Goal: Task Accomplishment & Management: Use online tool/utility

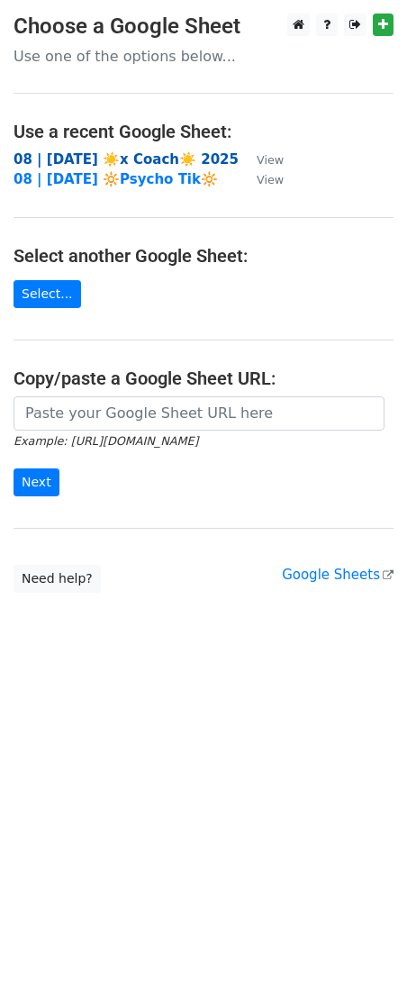
click at [60, 153] on strong "08 | [DATE] ☀️x Coach☀️ 2025" at bounding box center [126, 159] width 225 height 16
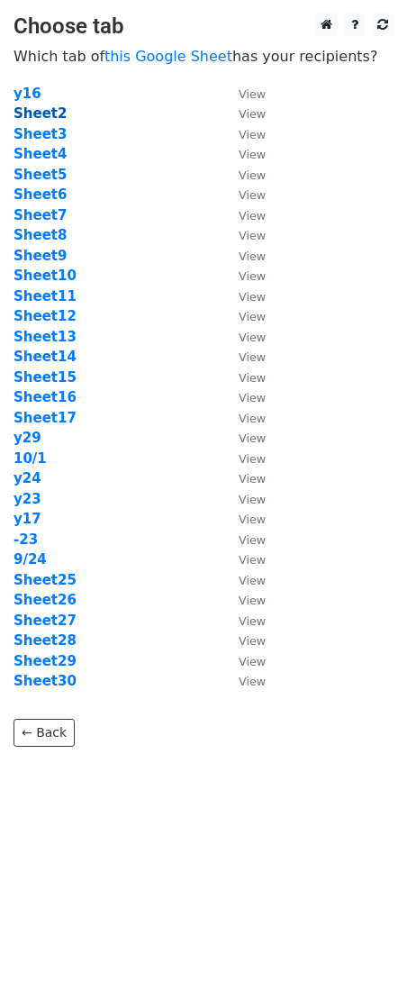
click at [46, 110] on strong "Sheet2" at bounding box center [40, 113] width 53 height 16
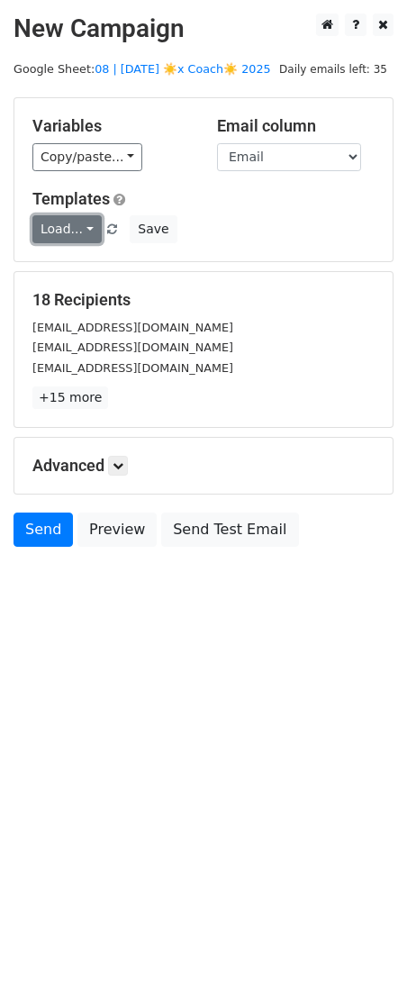
click at [55, 217] on link "Load..." at bounding box center [66, 229] width 69 height 28
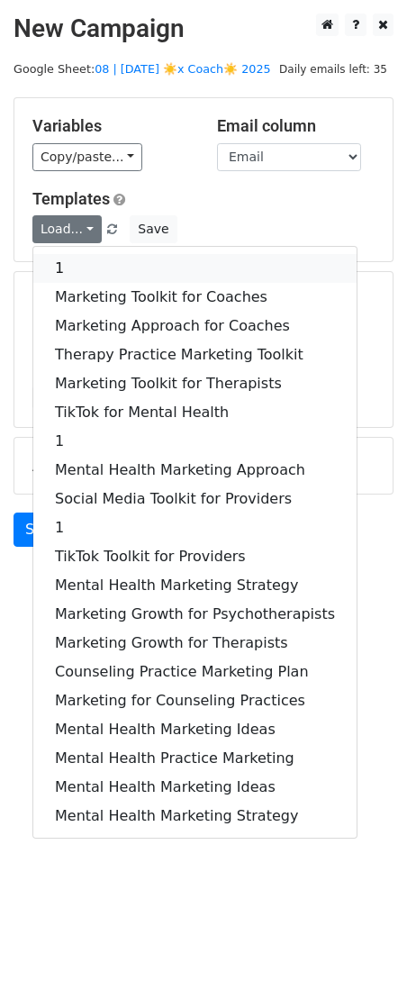
click at [114, 270] on link "1" at bounding box center [194, 268] width 323 height 29
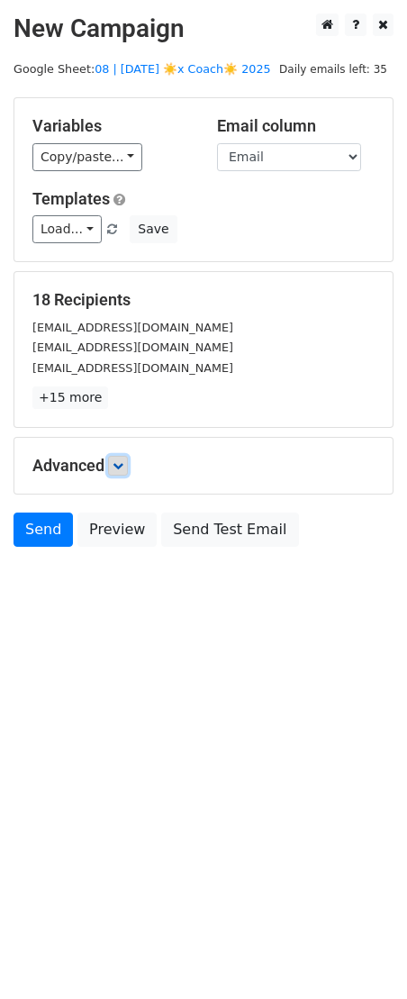
click at [122, 460] on icon at bounding box center [118, 465] width 11 height 11
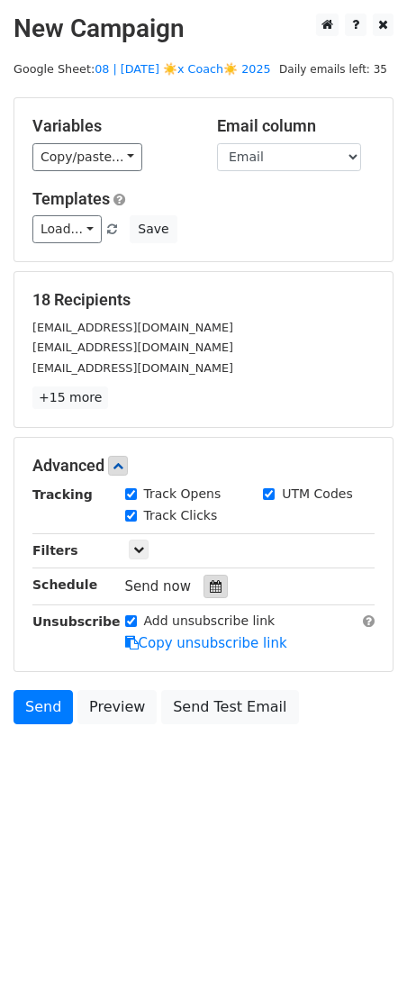
click at [210, 587] on icon at bounding box center [216, 586] width 12 height 13
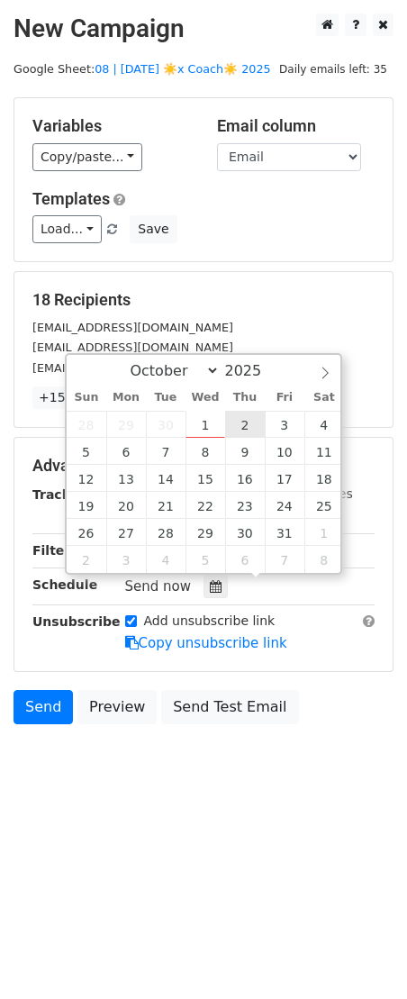
type input "2025-10-02 12:00"
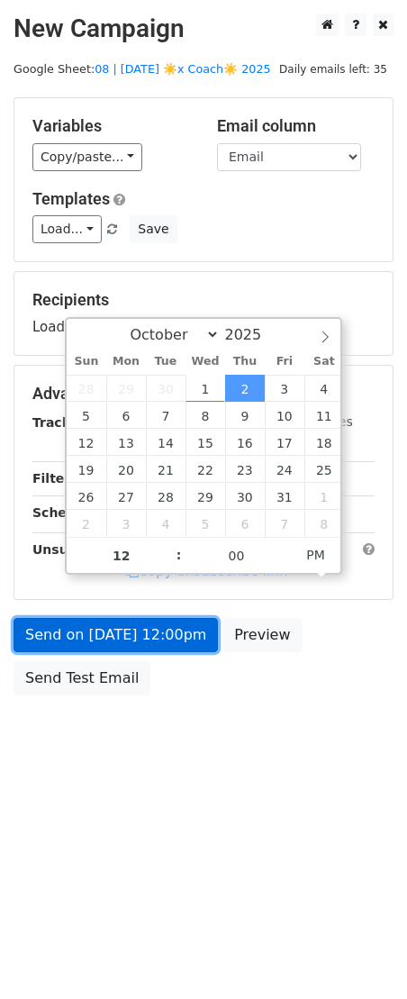
click at [137, 644] on link "Send on Oct 2 at 12:00pm" at bounding box center [116, 635] width 205 height 34
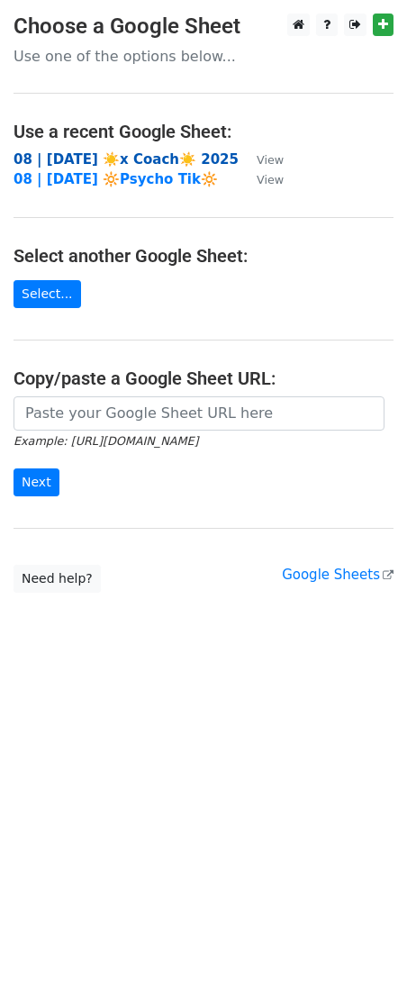
click at [66, 151] on strong "08 | [DATE] ☀️x Coach☀️ 2025" at bounding box center [126, 159] width 225 height 16
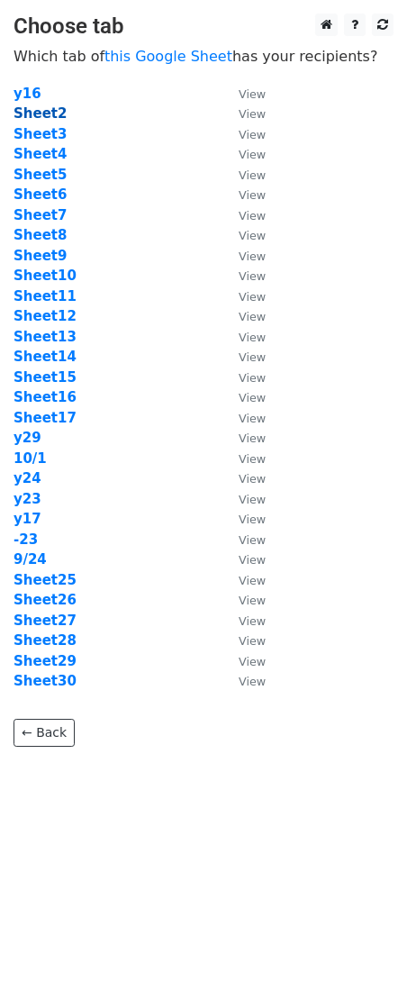
click at [47, 111] on strong "Sheet2" at bounding box center [40, 113] width 53 height 16
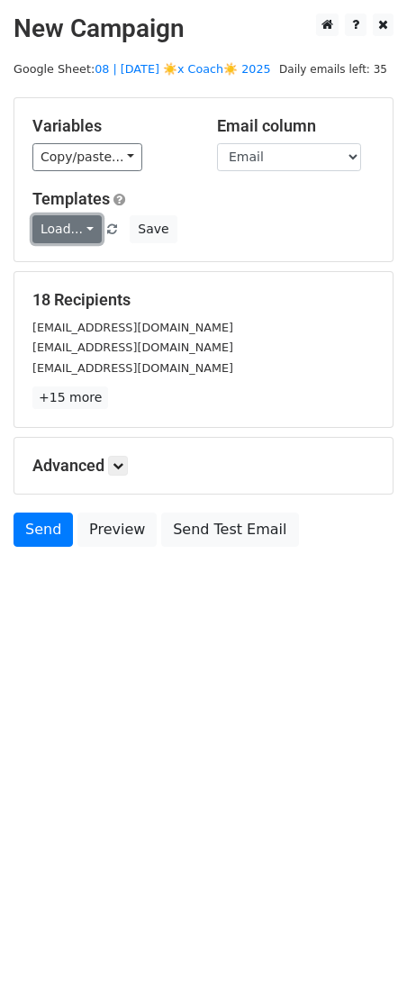
click at [60, 234] on link "Load..." at bounding box center [66, 229] width 69 height 28
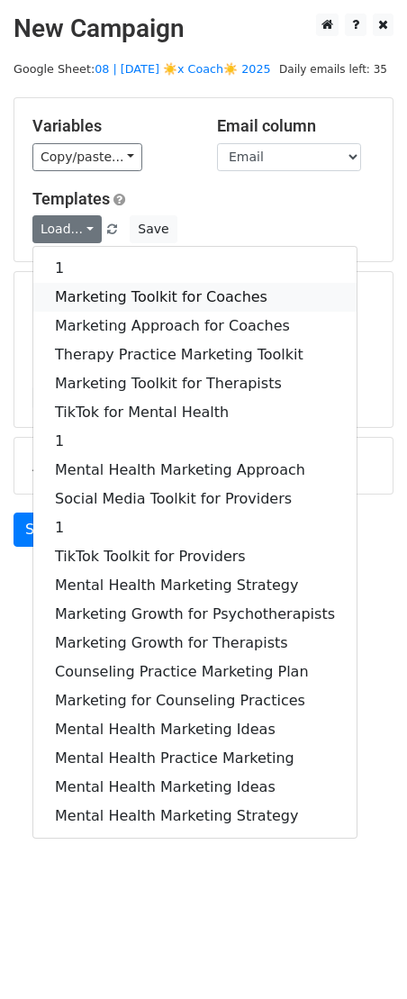
click at [135, 283] on link "Marketing Toolkit for Coaches" at bounding box center [194, 297] width 323 height 29
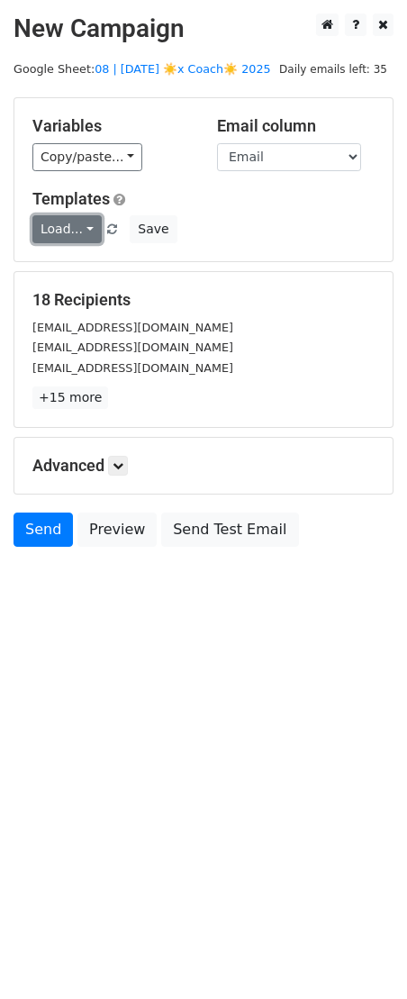
click at [75, 239] on link "Load..." at bounding box center [66, 229] width 69 height 28
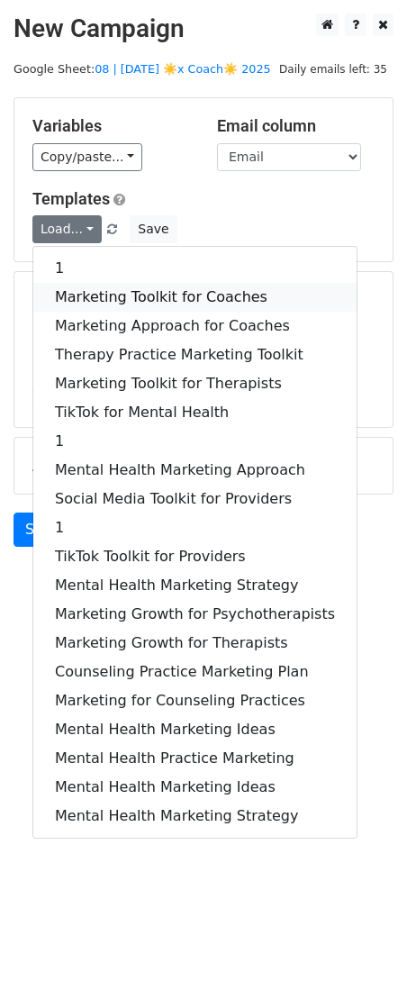
click at [118, 283] on link "Marketing Toolkit for Coaches" at bounding box center [194, 297] width 323 height 29
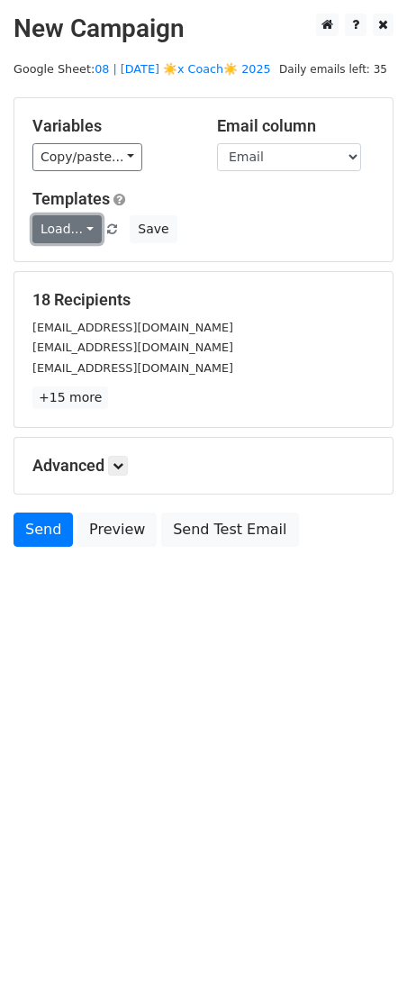
click at [84, 220] on link "Load..." at bounding box center [66, 229] width 69 height 28
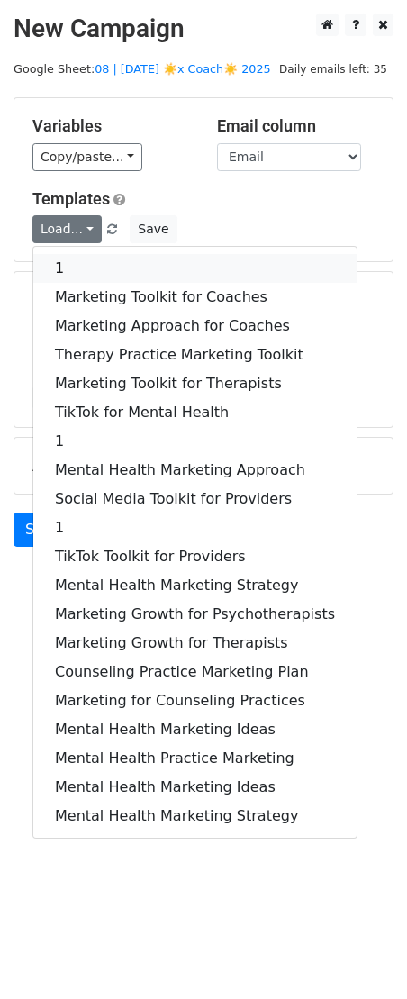
click at [96, 268] on link "1" at bounding box center [194, 268] width 323 height 29
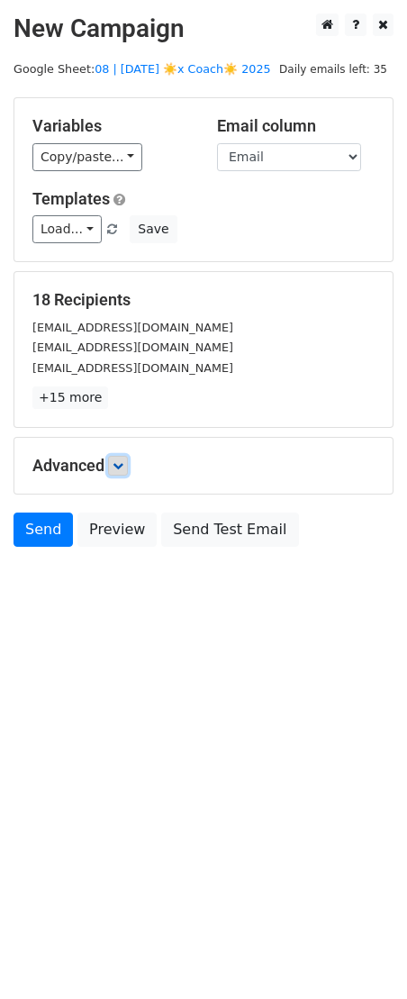
click at [119, 471] on link at bounding box center [118, 466] width 20 height 20
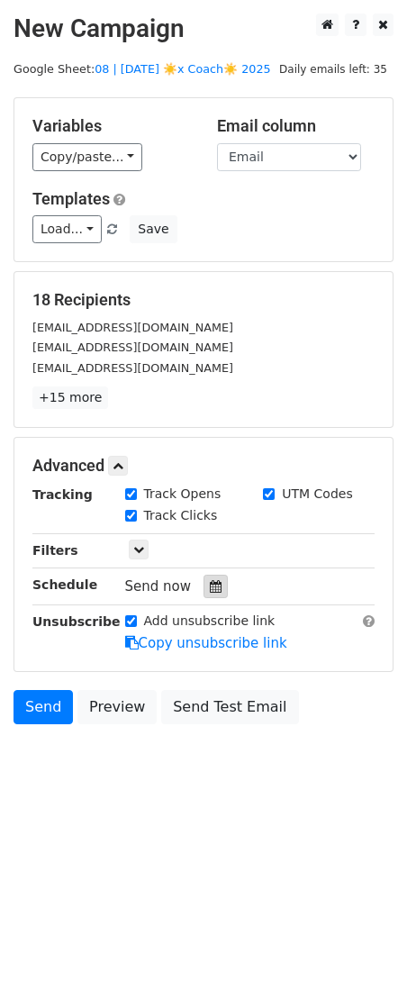
click at [210, 589] on icon at bounding box center [216, 586] width 12 height 13
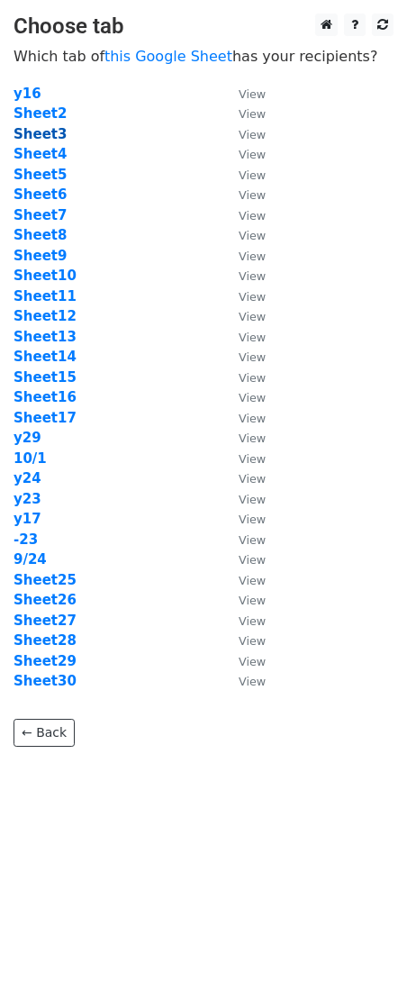
click at [50, 135] on strong "Sheet3" at bounding box center [40, 134] width 53 height 16
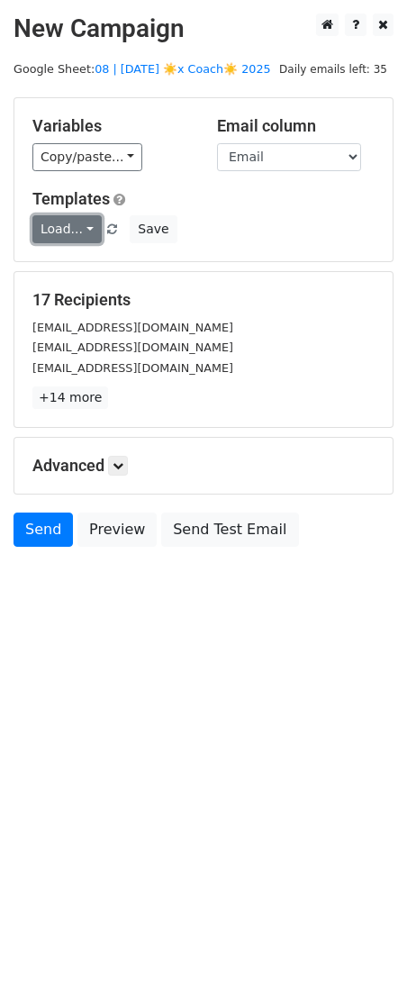
click at [79, 228] on link "Load..." at bounding box center [66, 229] width 69 height 28
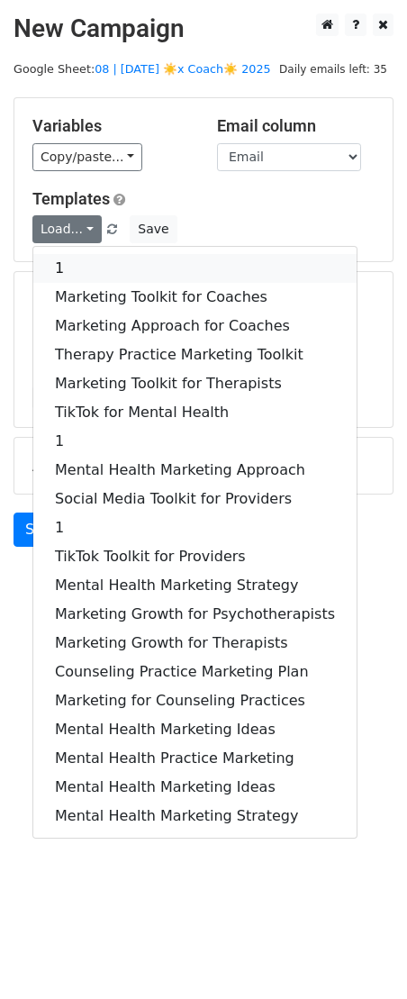
click at [142, 264] on link "1" at bounding box center [194, 268] width 323 height 29
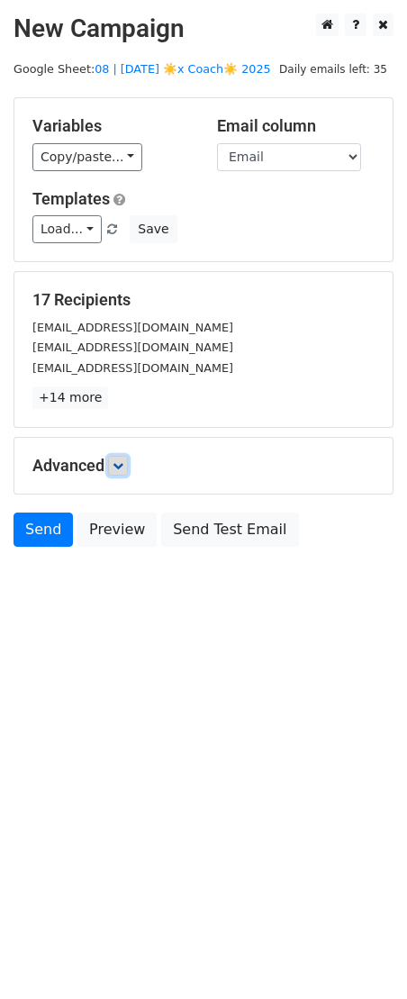
click at [123, 460] on icon at bounding box center [118, 465] width 11 height 11
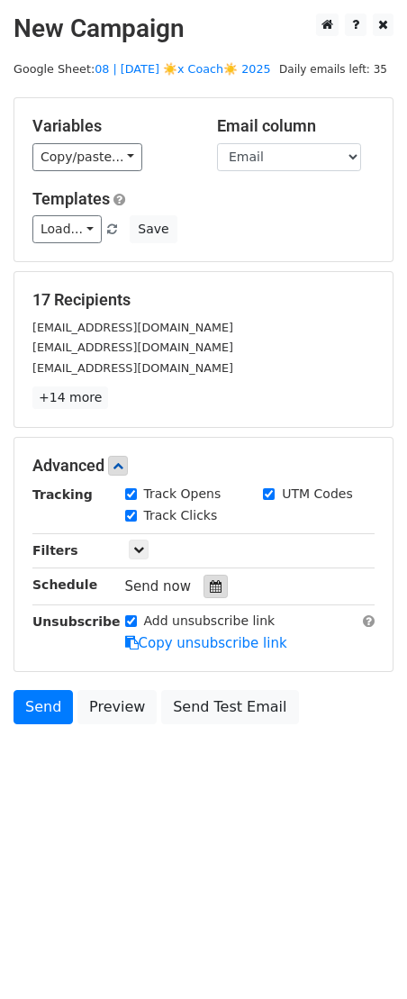
click at [214, 587] on div at bounding box center [216, 586] width 24 height 23
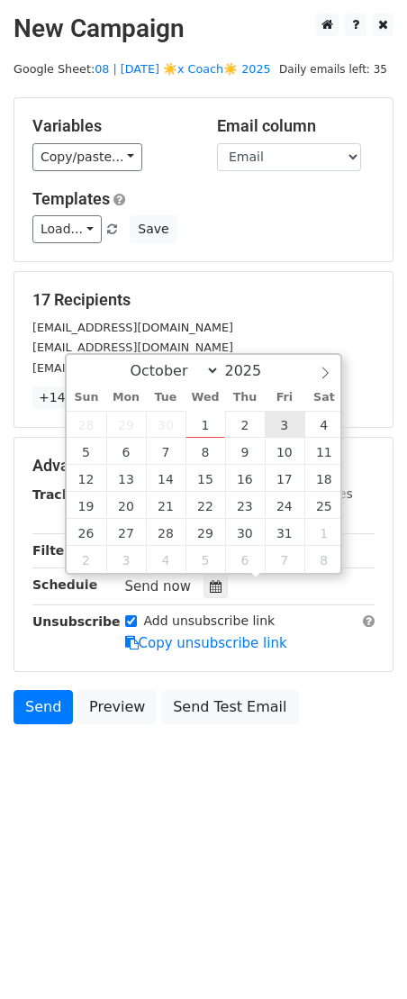
type input "2025-10-03 12:00"
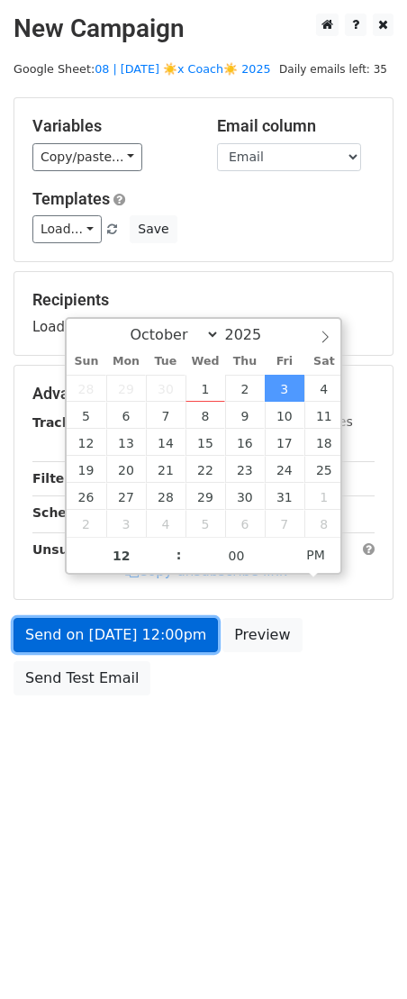
click at [147, 629] on link "Send on Oct 3 at 12:00pm" at bounding box center [116, 635] width 205 height 34
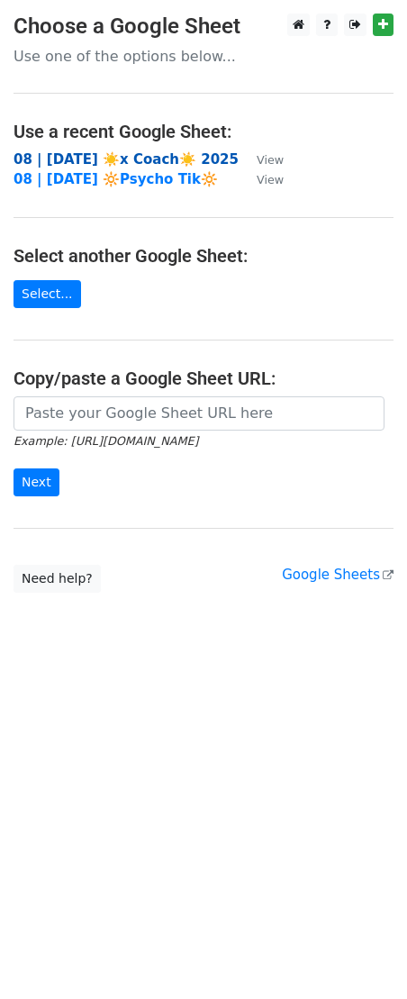
click at [127, 159] on strong "08 | [DATE] ☀️x Coach☀️ 2025" at bounding box center [126, 159] width 225 height 16
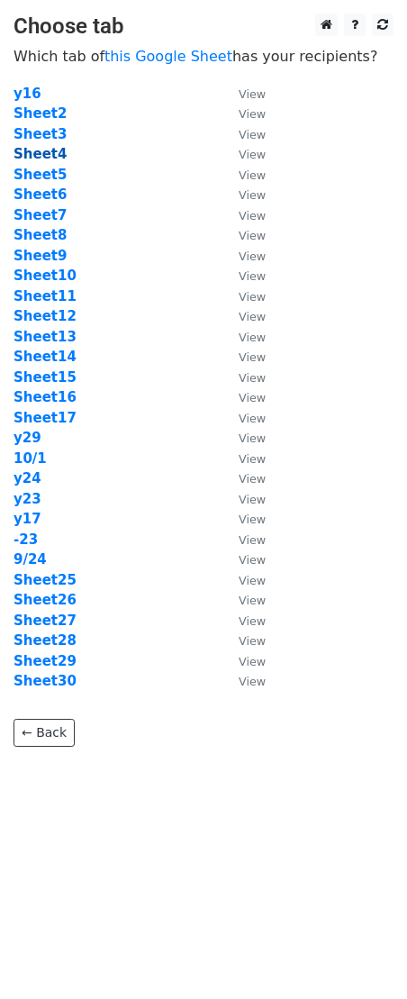
click at [50, 151] on strong "Sheet4" at bounding box center [40, 154] width 53 height 16
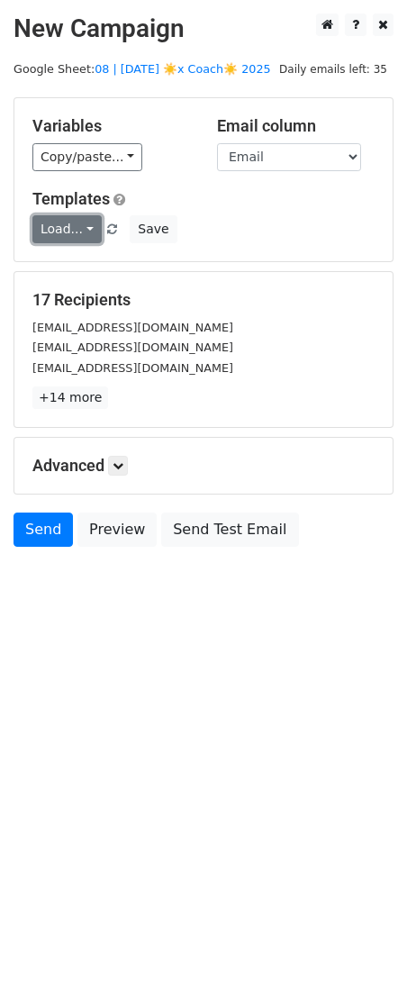
click at [62, 229] on link "Load..." at bounding box center [66, 229] width 69 height 28
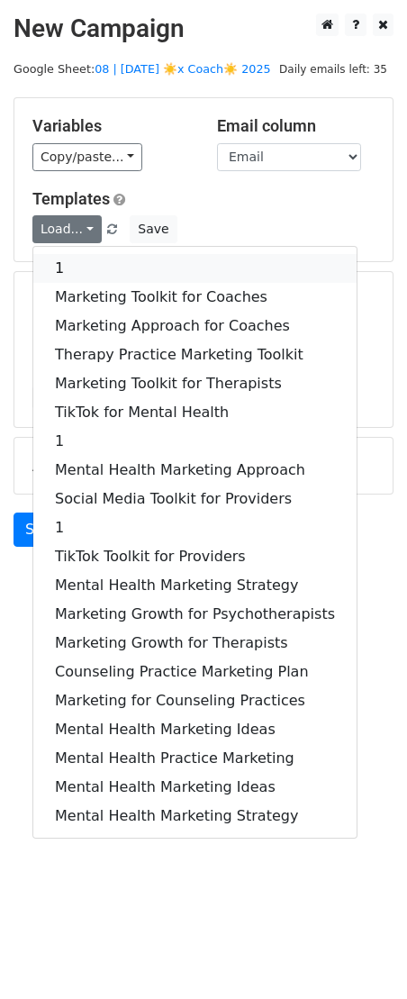
click at [130, 254] on link "1" at bounding box center [194, 268] width 323 height 29
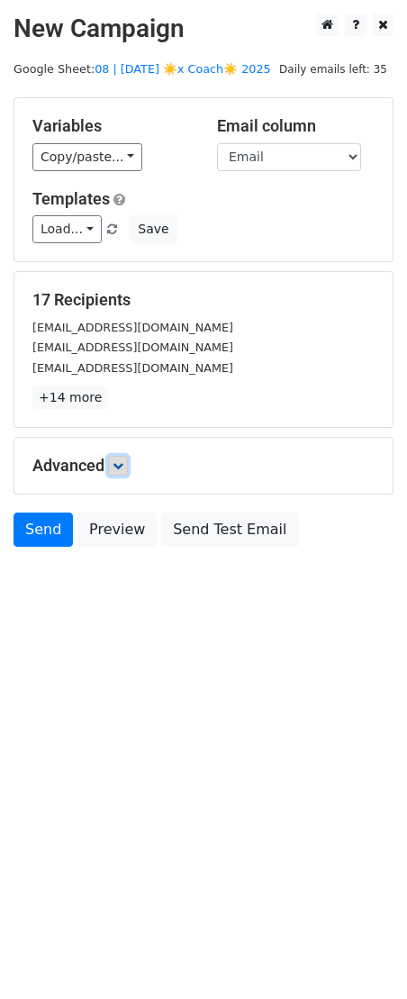
click at [119, 466] on icon at bounding box center [118, 465] width 11 height 11
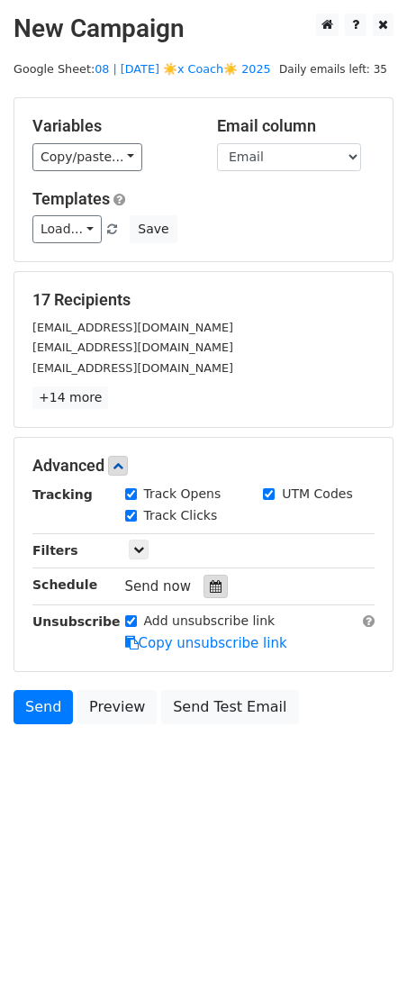
click at [210, 585] on icon at bounding box center [216, 586] width 12 height 13
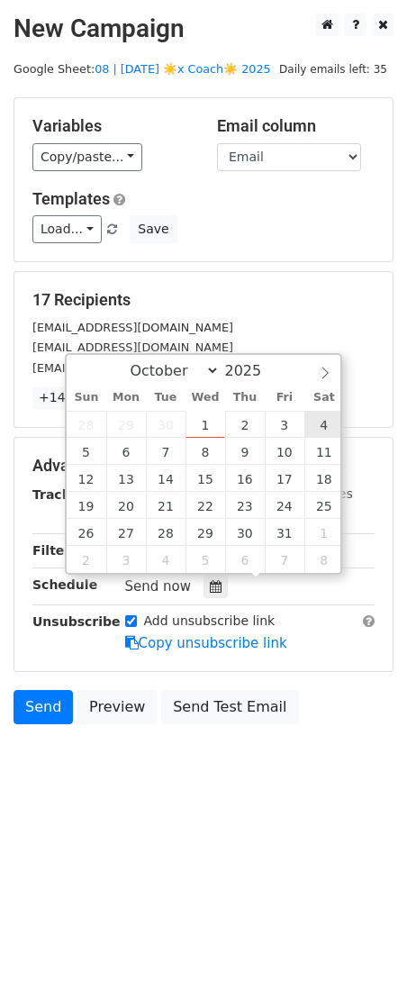
type input "2025-10-04 12:00"
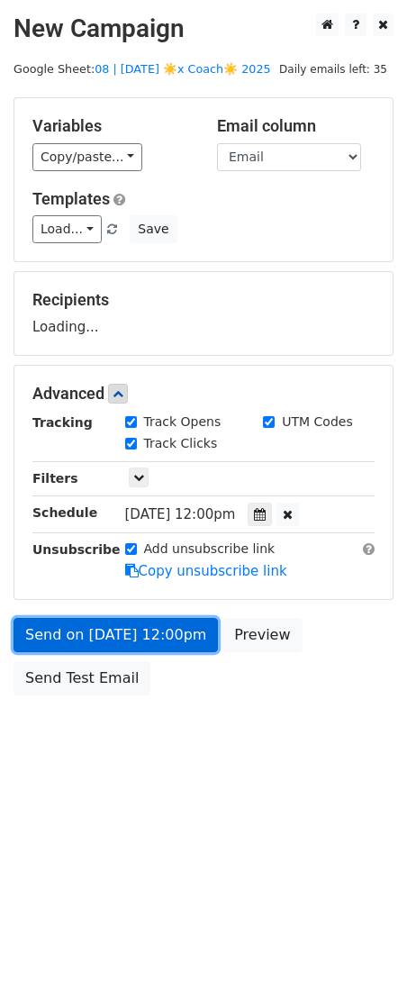
click at [147, 622] on link "Send on Oct 4 at 12:00pm" at bounding box center [116, 635] width 205 height 34
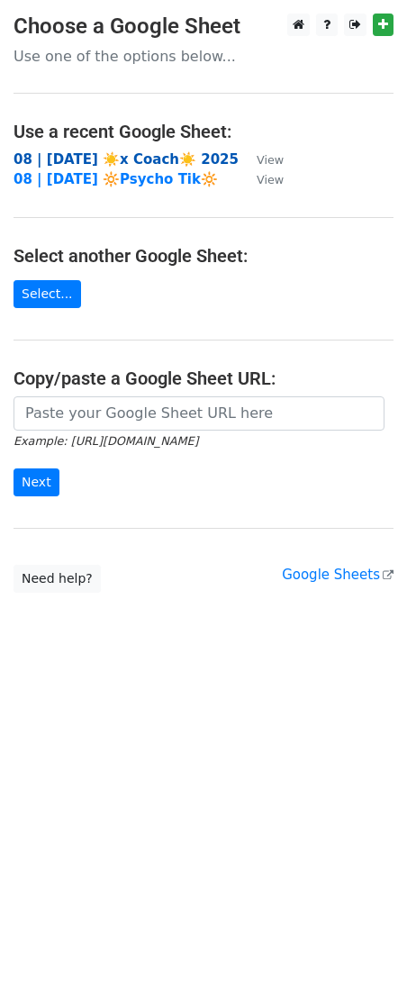
click at [157, 159] on strong "08 | [DATE] ☀️x Coach☀️ 2025" at bounding box center [126, 159] width 225 height 16
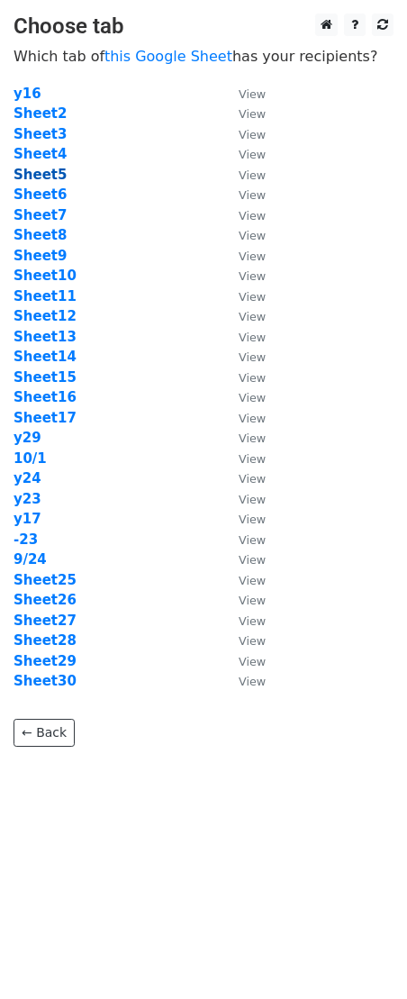
click at [43, 172] on strong "Sheet5" at bounding box center [40, 175] width 53 height 16
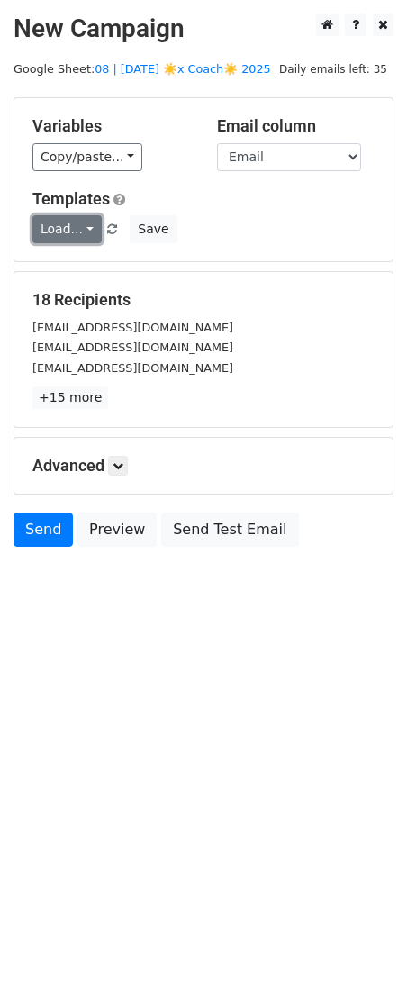
click at [68, 228] on link "Load..." at bounding box center [66, 229] width 69 height 28
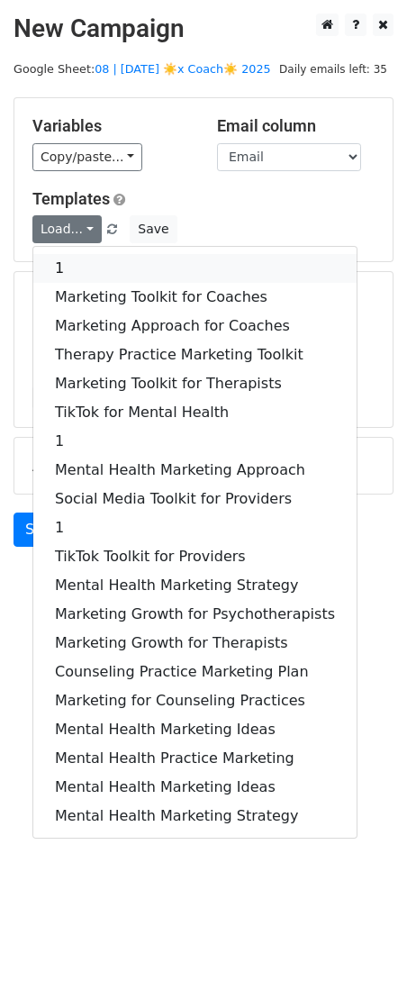
click at [104, 263] on link "1" at bounding box center [194, 268] width 323 height 29
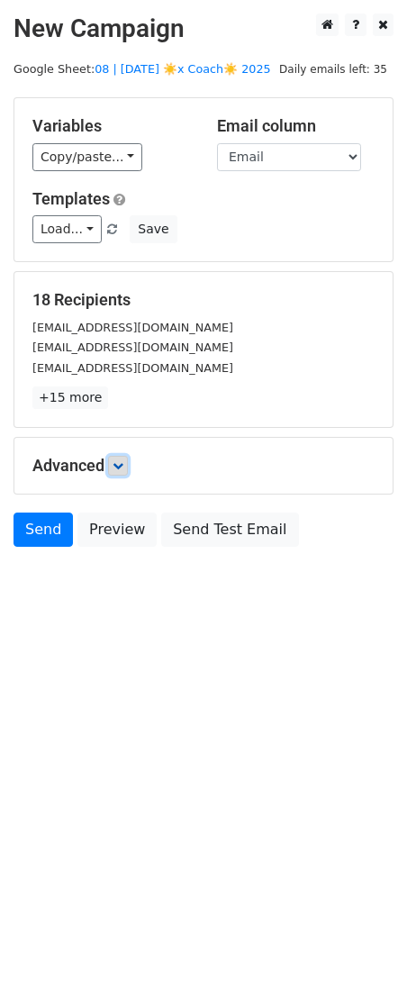
click at [118, 463] on icon at bounding box center [118, 465] width 11 height 11
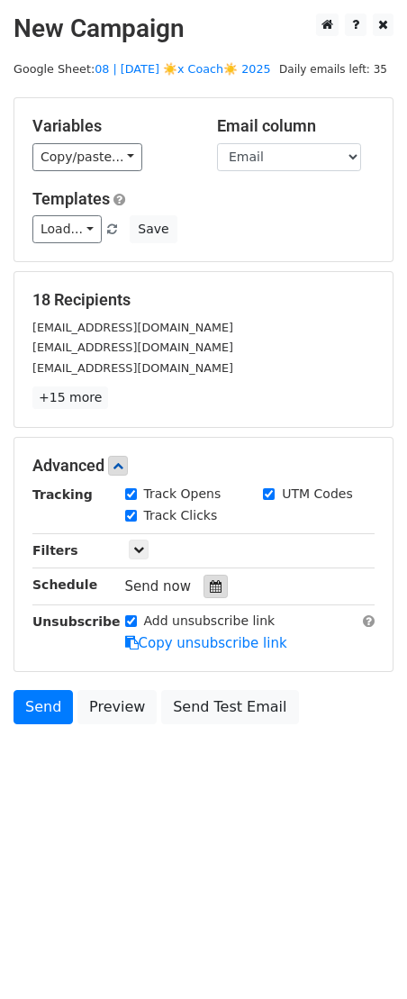
click at [211, 587] on icon at bounding box center [216, 586] width 12 height 13
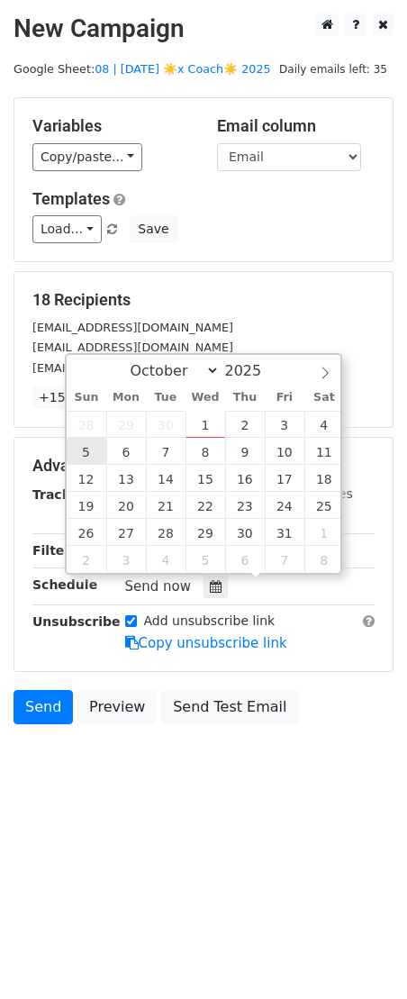
type input "2025-10-05 12:00"
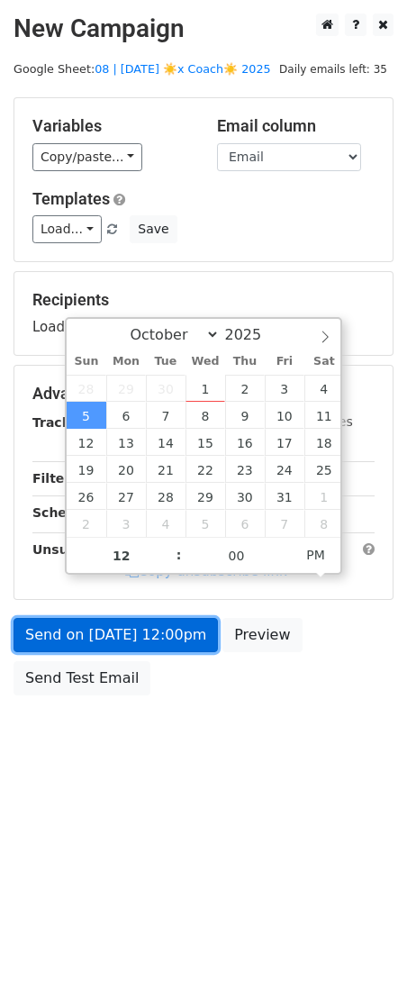
click at [89, 623] on link "Send on Oct 5 at 12:00pm" at bounding box center [116, 635] width 205 height 34
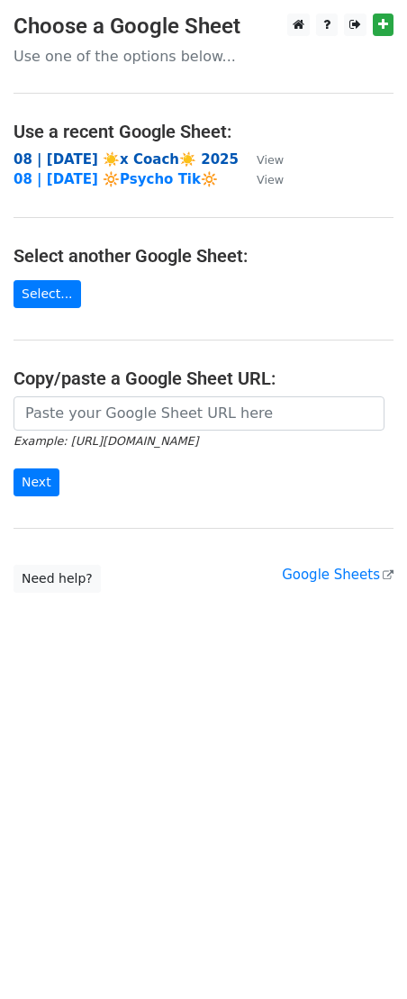
click at [163, 165] on strong "08 | SEP 23 ☀️x Coach☀️ 2025" at bounding box center [126, 159] width 225 height 16
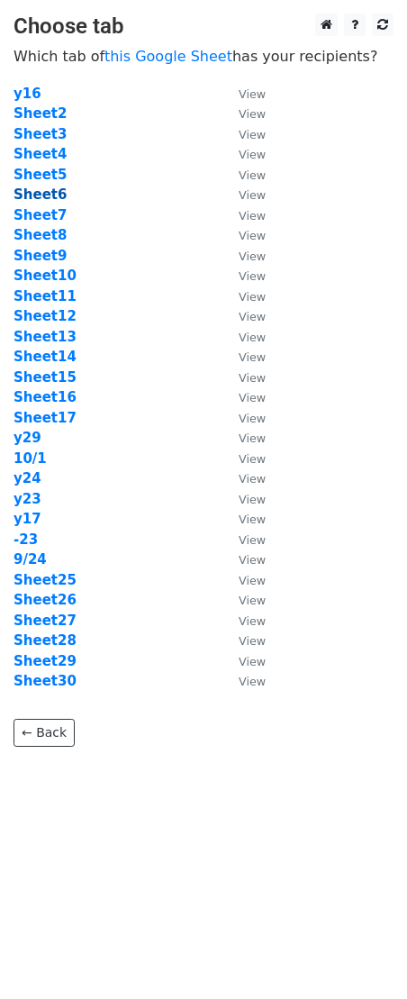
click at [48, 191] on strong "Sheet6" at bounding box center [40, 195] width 53 height 16
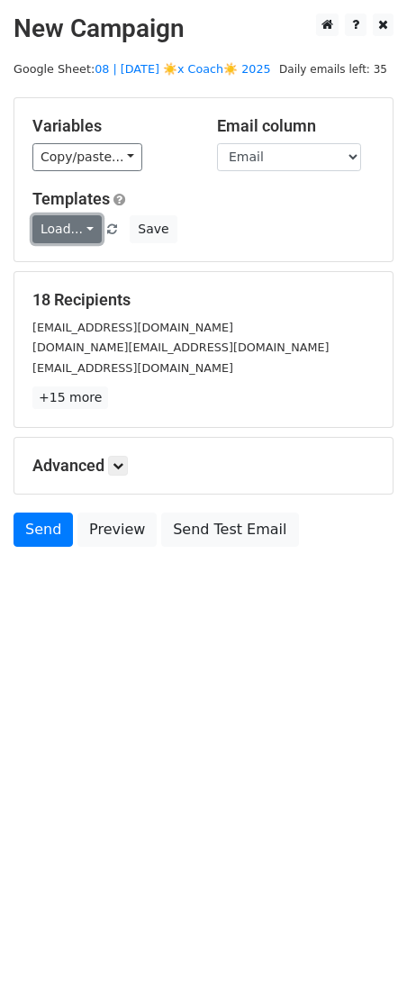
click at [64, 230] on link "Load..." at bounding box center [66, 229] width 69 height 28
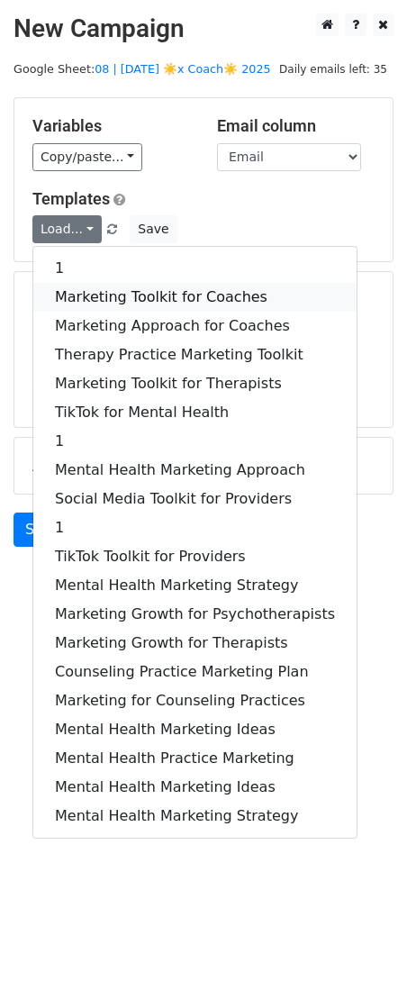
click at [80, 294] on link "Marketing Toolkit for Coaches" at bounding box center [194, 297] width 323 height 29
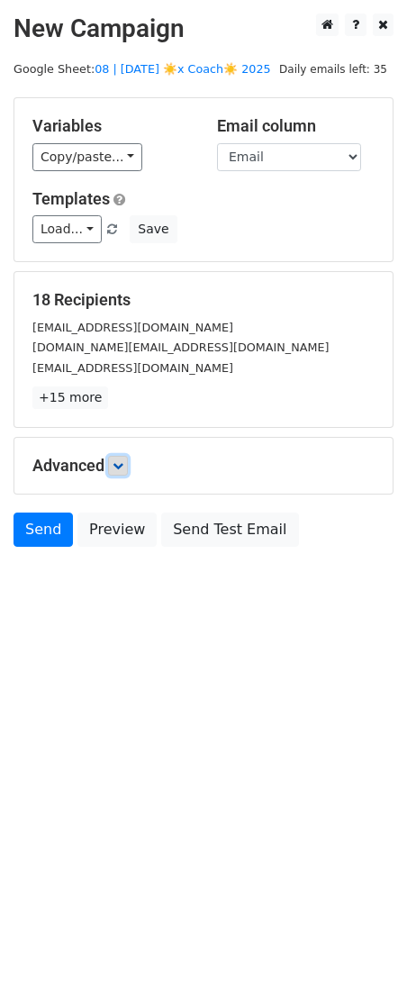
click at [121, 457] on link at bounding box center [118, 466] width 20 height 20
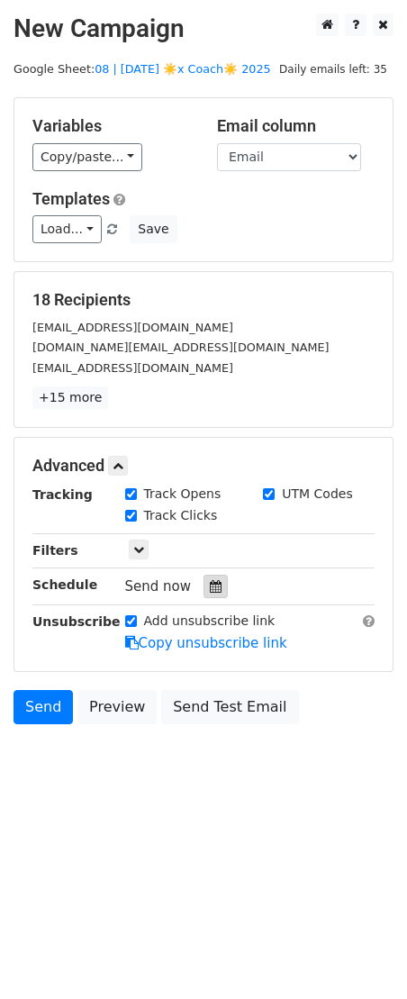
click at [204, 586] on div at bounding box center [216, 586] width 24 height 23
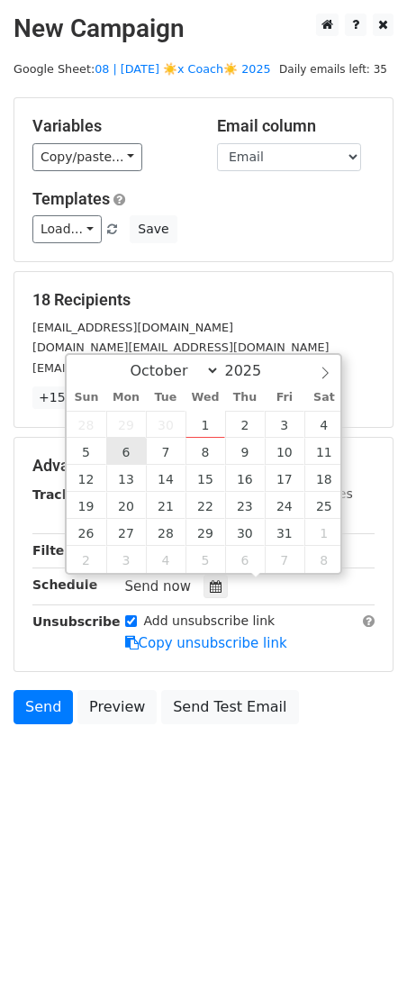
type input "[DATE] 12:00"
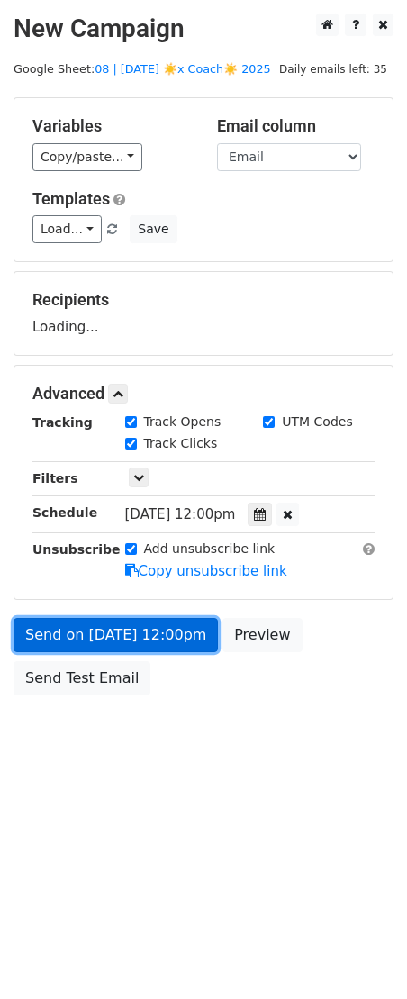
click at [112, 618] on link "Send on [DATE] 12:00pm" at bounding box center [116, 635] width 205 height 34
